Goal: Find specific page/section: Find specific page/section

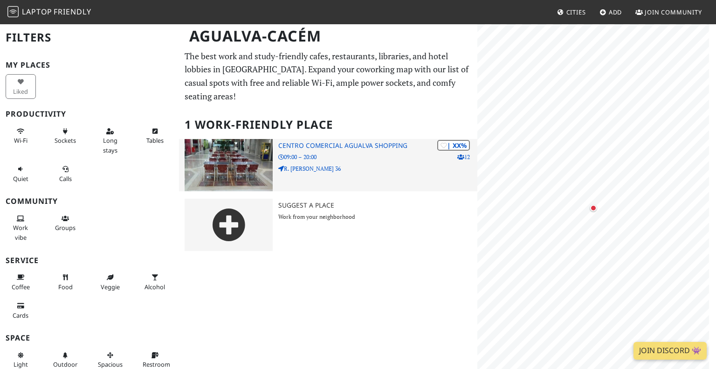
click at [222, 170] on img at bounding box center [229, 165] width 88 height 52
